Goal: Obtain resource: Download file/media

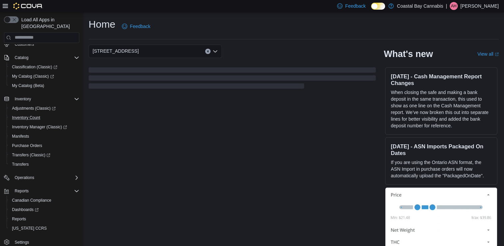
scroll to position [35, 0]
click at [28, 214] on link "Reports" at bounding box center [18, 218] width 19 height 8
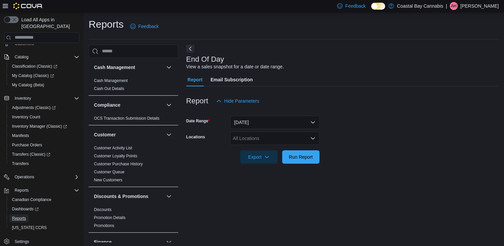
scroll to position [2, 0]
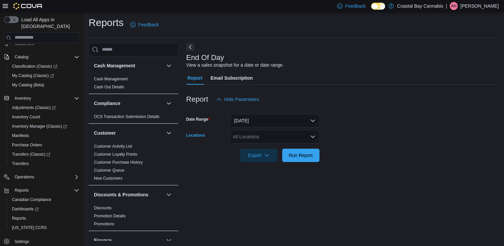
click at [270, 140] on div "All Locations" at bounding box center [274, 136] width 89 height 13
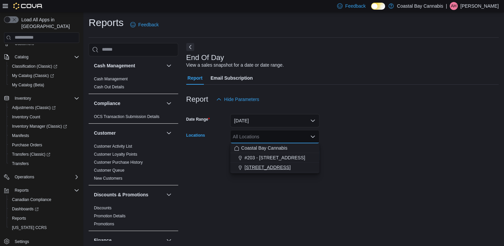
click at [283, 167] on span "[STREET_ADDRESS]" at bounding box center [268, 167] width 46 height 7
click at [436, 166] on div at bounding box center [342, 166] width 312 height 8
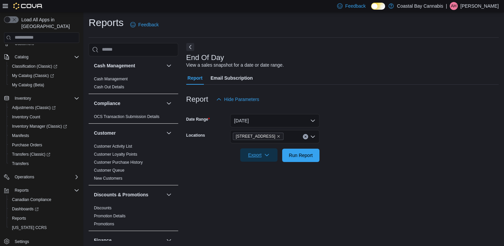
click at [268, 158] on span "Export" at bounding box center [258, 154] width 29 height 13
click at [268, 184] on span "Export to Pdf" at bounding box center [260, 181] width 30 height 5
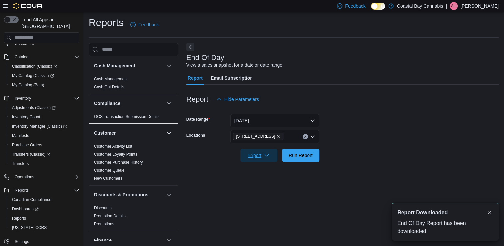
scroll to position [0, 0]
